Goal: Task Accomplishment & Management: Complete application form

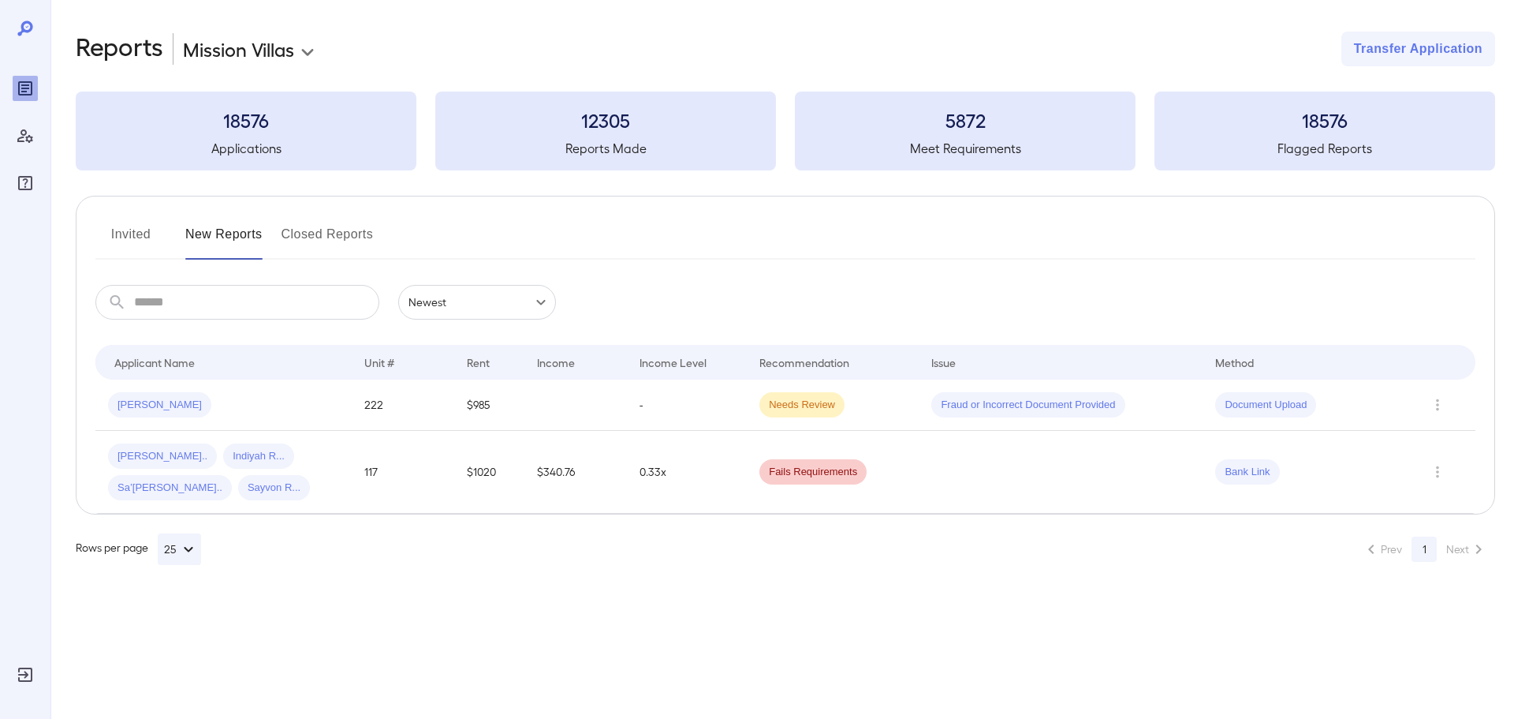
click at [106, 231] on button "Invited" at bounding box center [130, 241] width 71 height 38
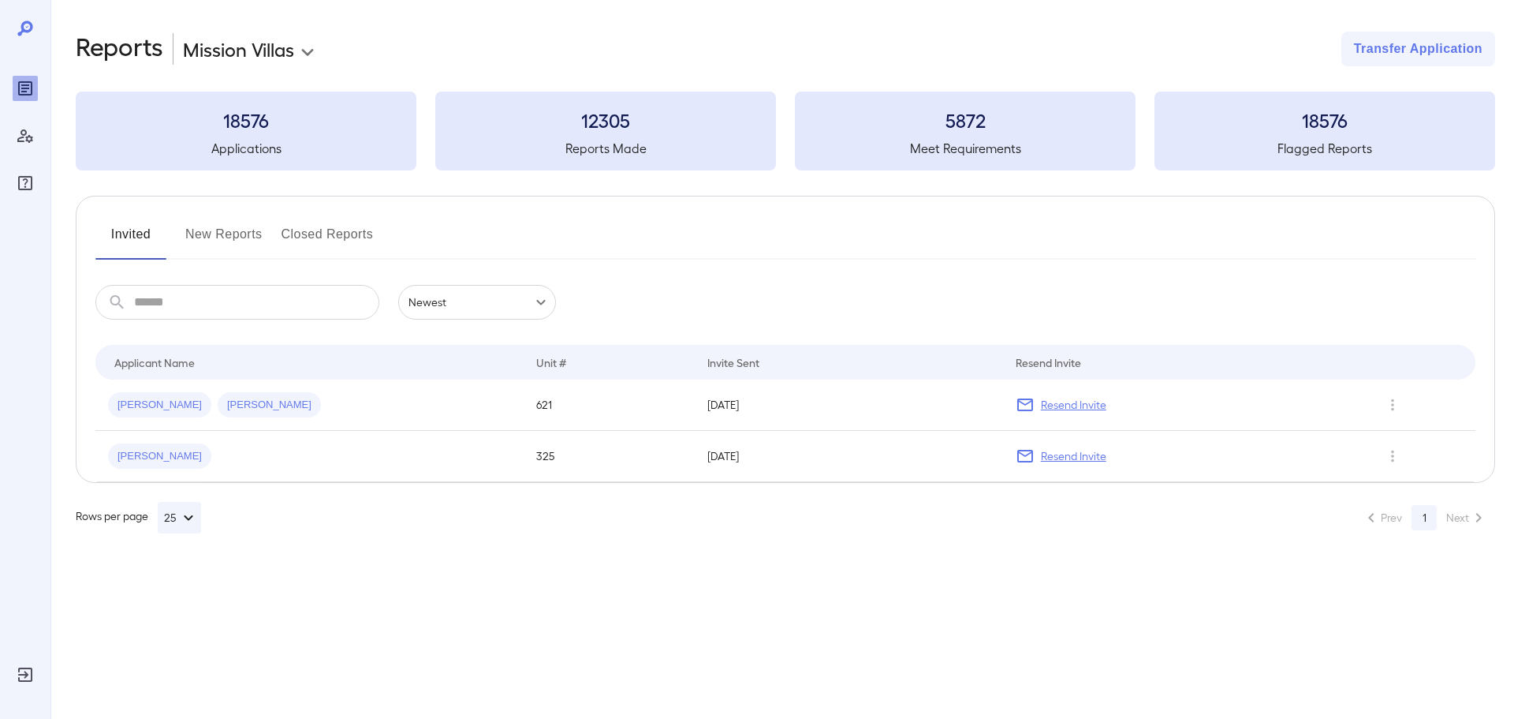
click at [306, 421] on td "Lynne A... Isaiah M..." at bounding box center [309, 404] width 428 height 51
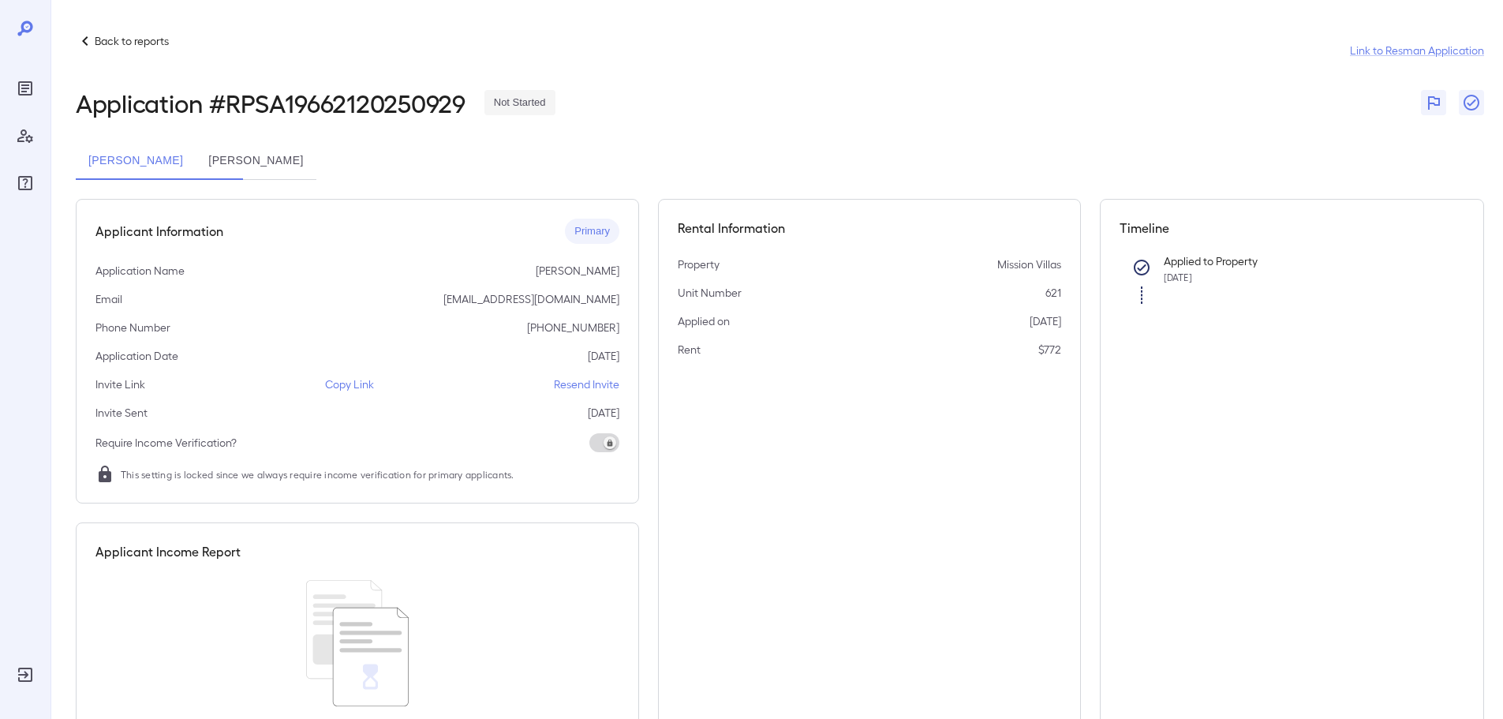
click at [363, 383] on p "Copy Link" at bounding box center [349, 384] width 49 height 16
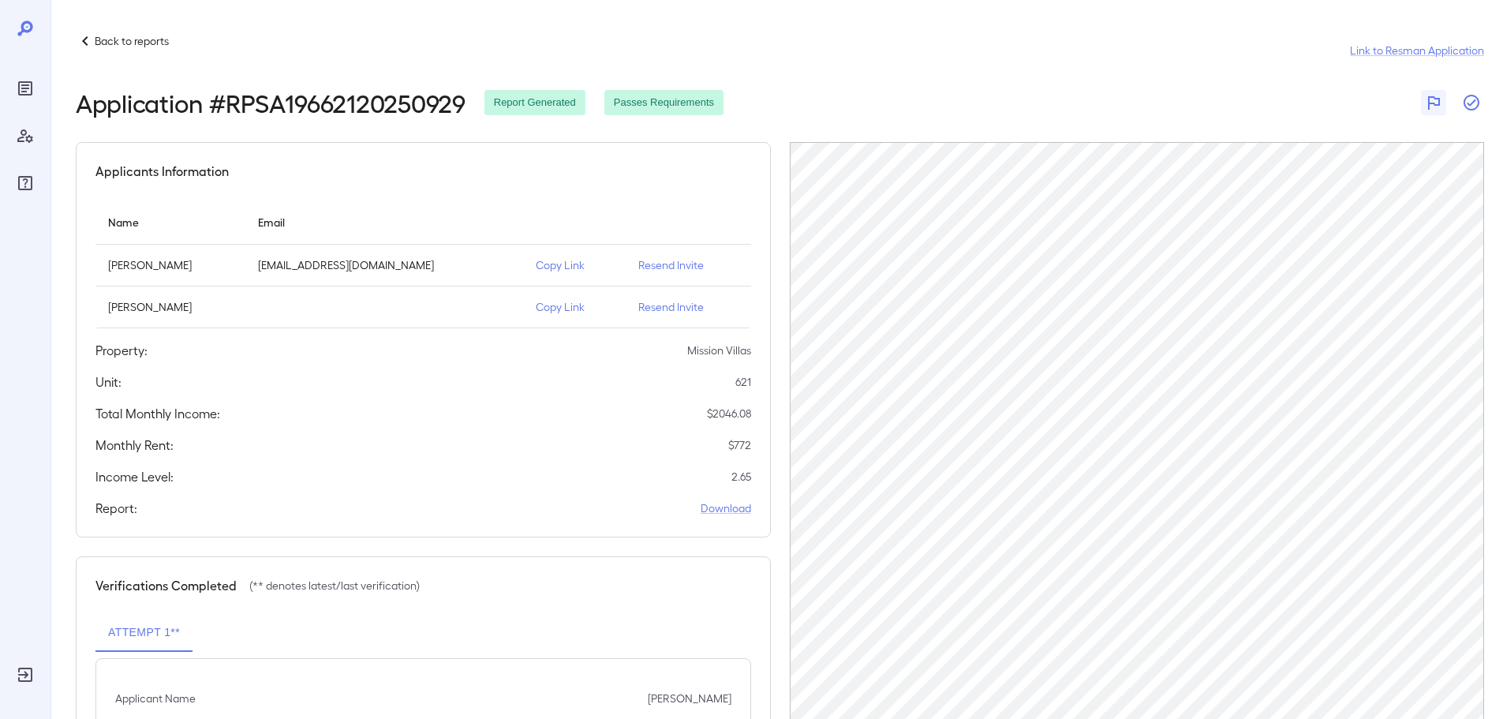
click at [1473, 100] on icon "button" at bounding box center [1471, 102] width 19 height 19
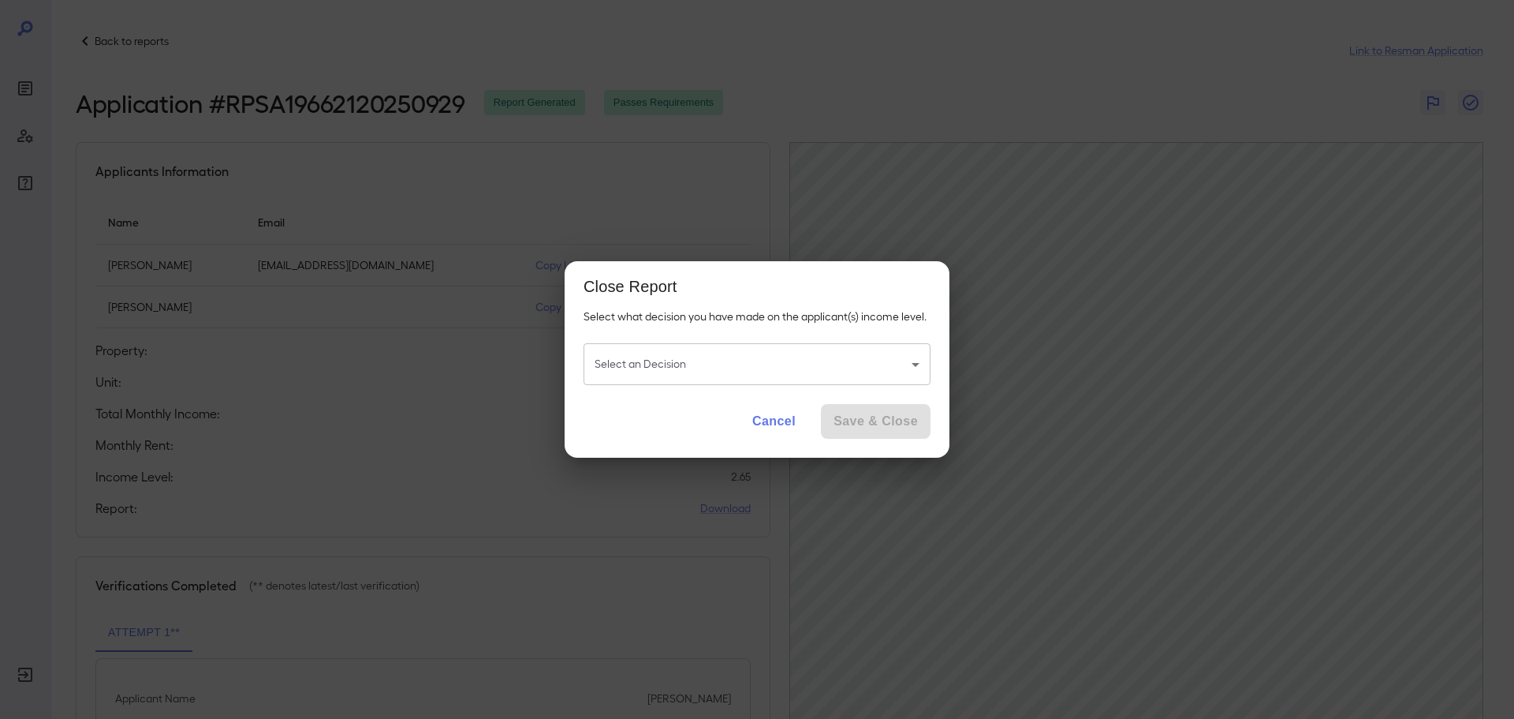
click at [737, 373] on body "Back to reports Link to Resman Application Application # RPSA19662120250929 Rep…" at bounding box center [757, 359] width 1514 height 719
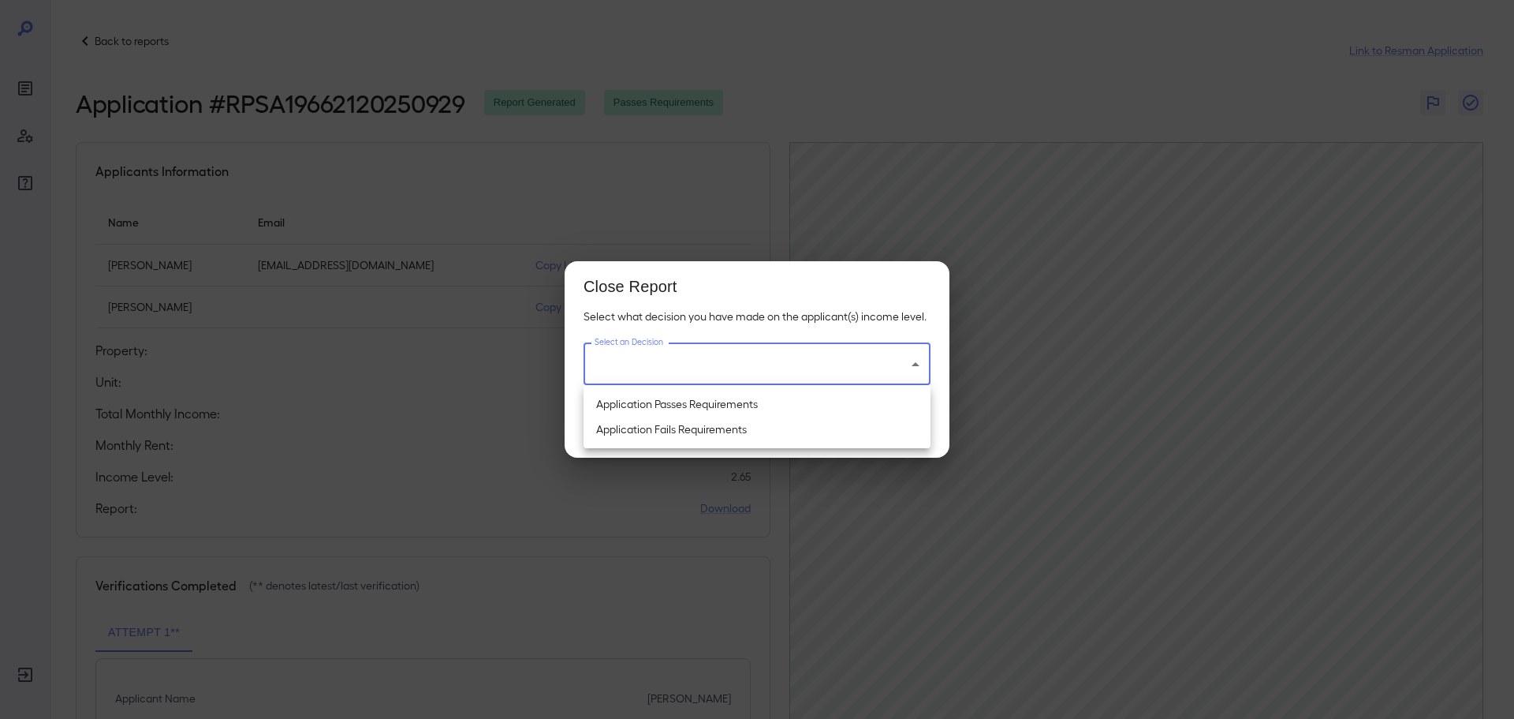
click at [693, 408] on li "Application Passes Requirements" at bounding box center [757, 403] width 347 height 25
type input "**********"
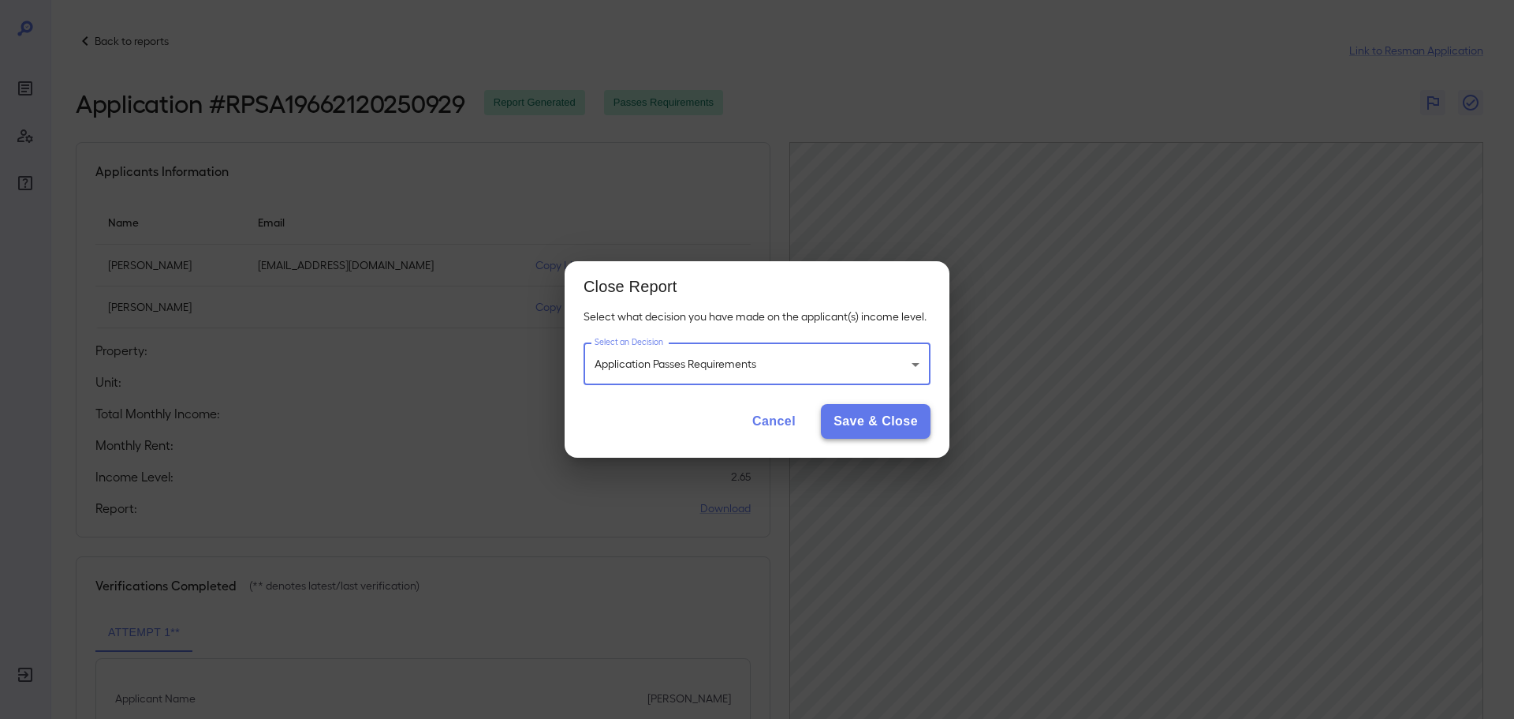
click at [872, 416] on button "Save & Close" at bounding box center [876, 421] width 110 height 35
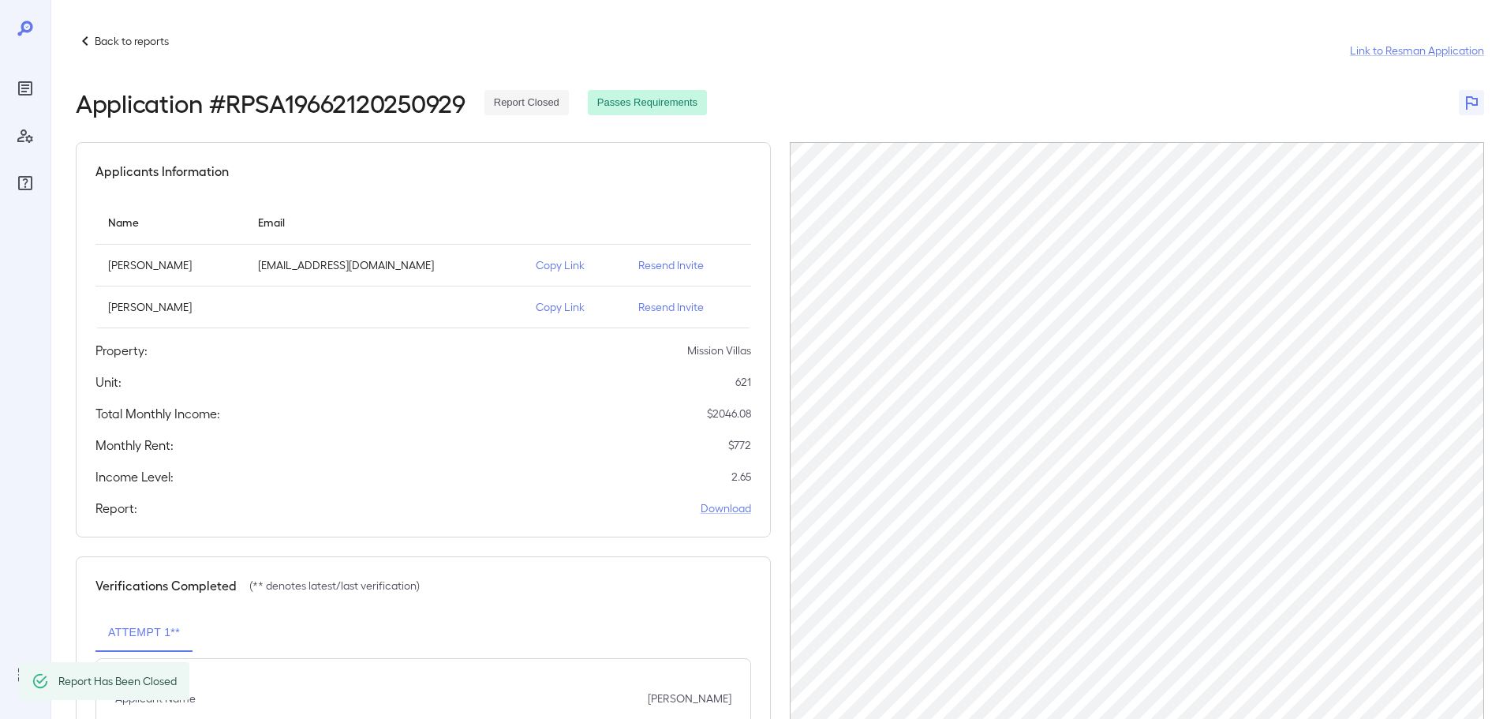
click at [128, 35] on p "Back to reports" at bounding box center [132, 41] width 74 height 16
